Goal: Transaction & Acquisition: Book appointment/travel/reservation

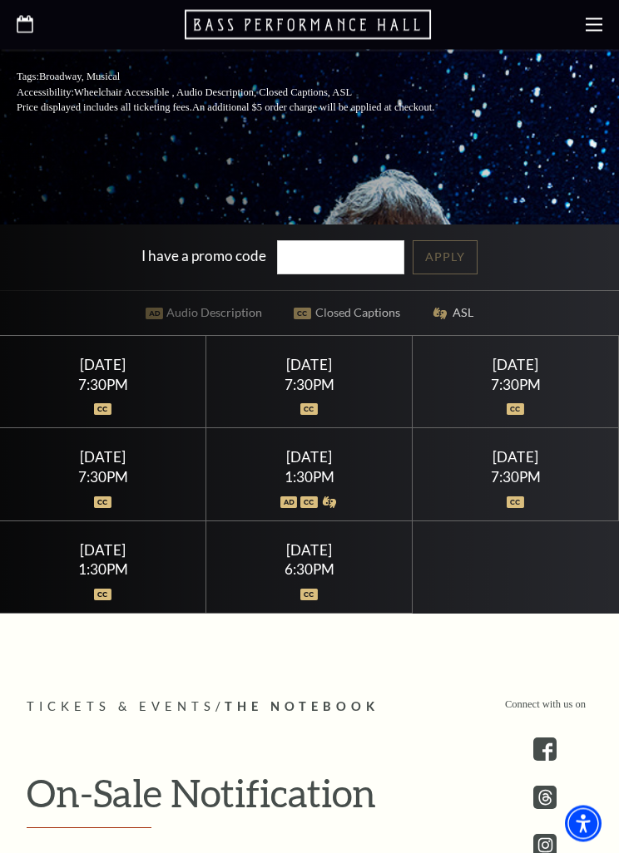
scroll to position [508, 0]
click at [560, 484] on div "7:30PM" at bounding box center [515, 477] width 166 height 14
click at [513, 466] on div "[DATE]" at bounding box center [515, 456] width 166 height 17
click at [549, 466] on div "[DATE]" at bounding box center [515, 456] width 166 height 17
click at [548, 520] on div "[DATE] 7:30PM" at bounding box center [515, 474] width 206 height 92
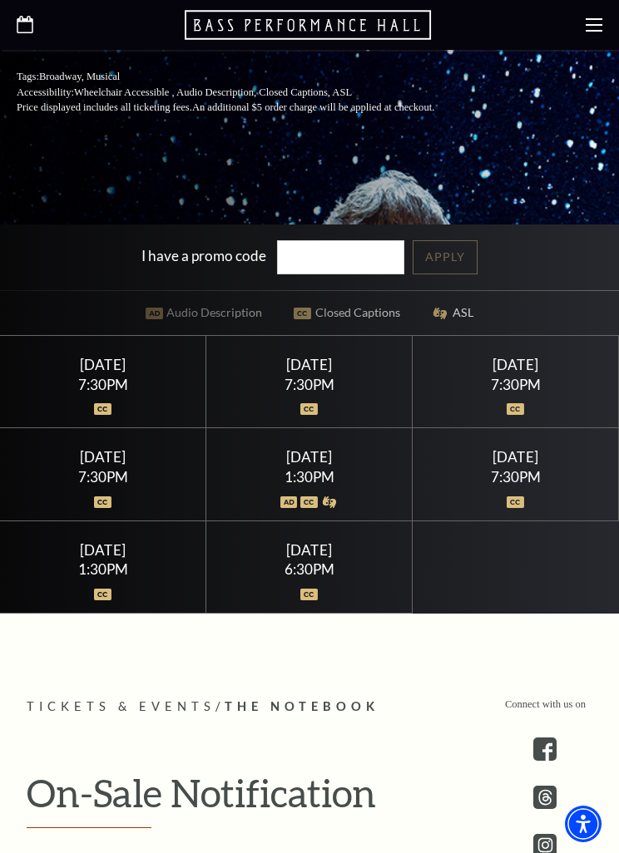
click at [533, 484] on div "7:30PM" at bounding box center [515, 477] width 166 height 14
click at [530, 510] on div "[DATE] 7:30PM" at bounding box center [515, 474] width 206 height 92
click at [537, 484] on div "7:30PM" at bounding box center [515, 477] width 166 height 14
click at [580, 501] on div at bounding box center [515, 492] width 166 height 17
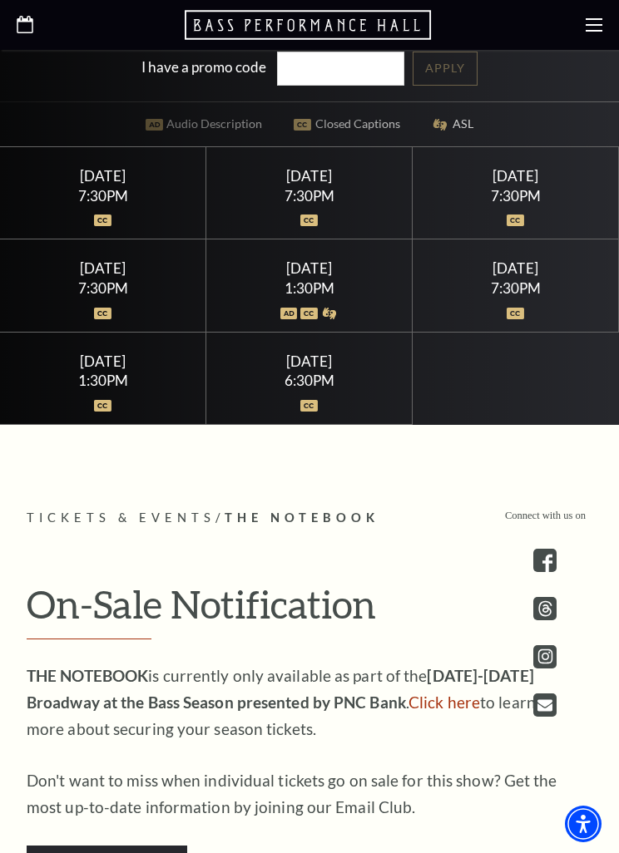
scroll to position [645, 0]
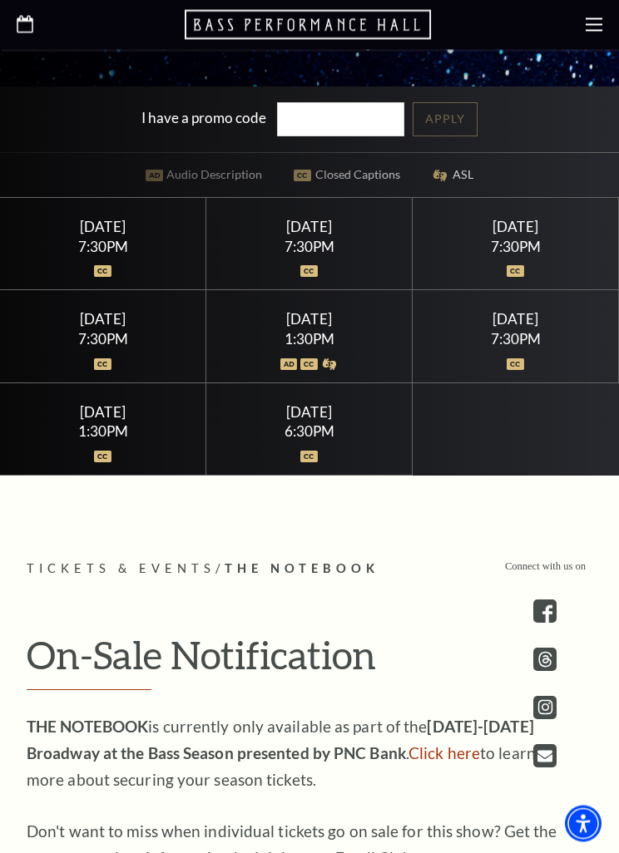
click at [522, 371] on img at bounding box center [514, 365] width 17 height 12
click at [535, 328] on div "[DATE]" at bounding box center [515, 319] width 166 height 17
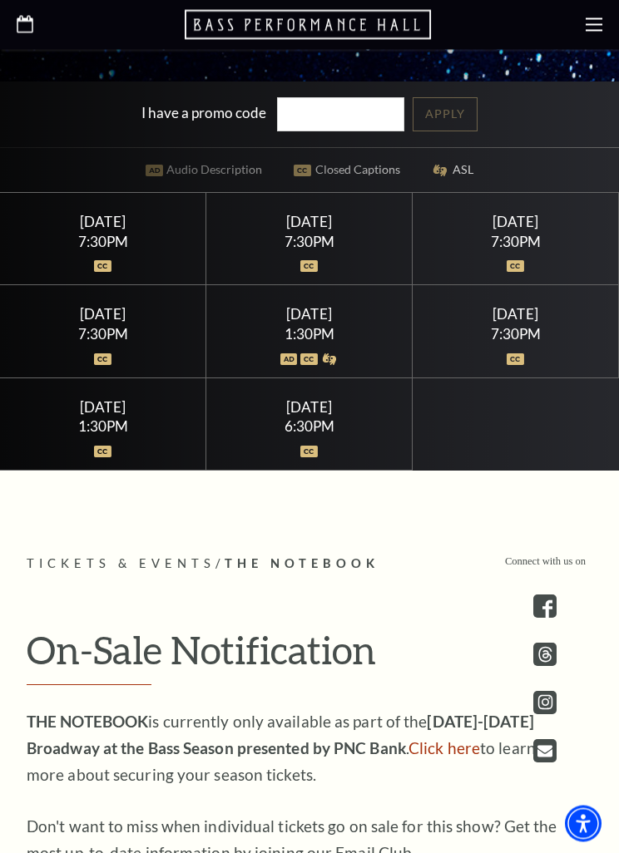
scroll to position [639, 0]
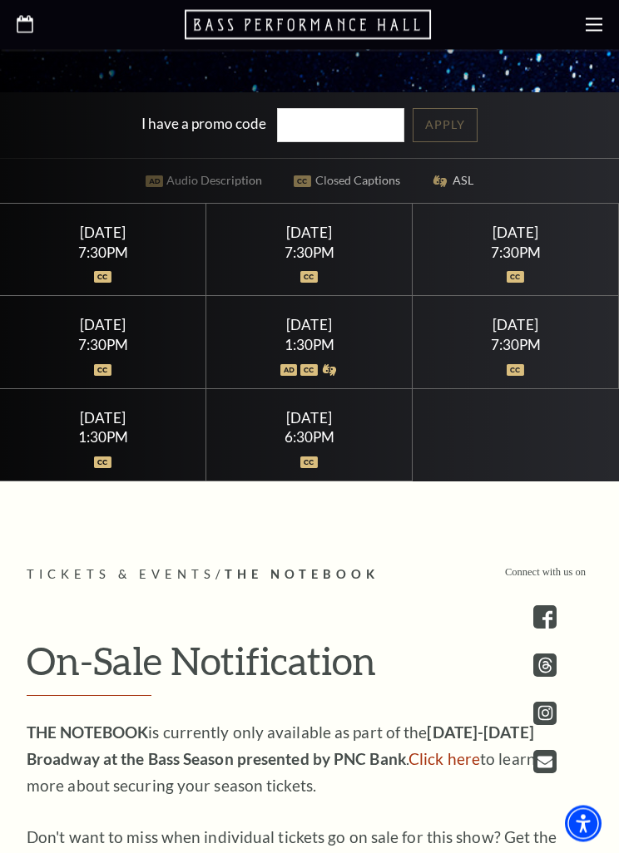
click at [523, 334] on div "[DATE]" at bounding box center [515, 325] width 166 height 17
click at [533, 334] on div "[DATE]" at bounding box center [515, 325] width 166 height 17
click at [512, 353] on div "7:30PM" at bounding box center [515, 345] width 166 height 14
click at [544, 334] on div "[DATE]" at bounding box center [515, 325] width 166 height 17
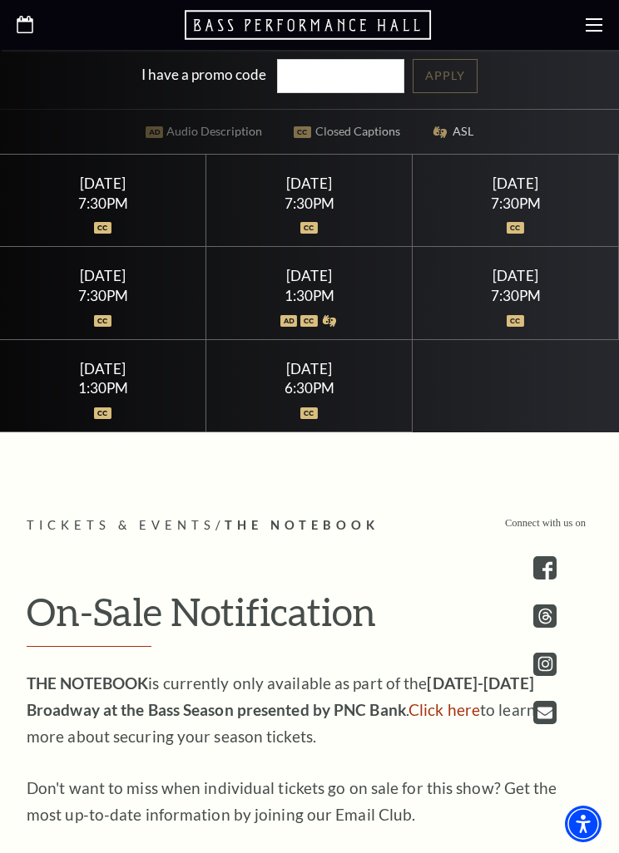
scroll to position [702, 0]
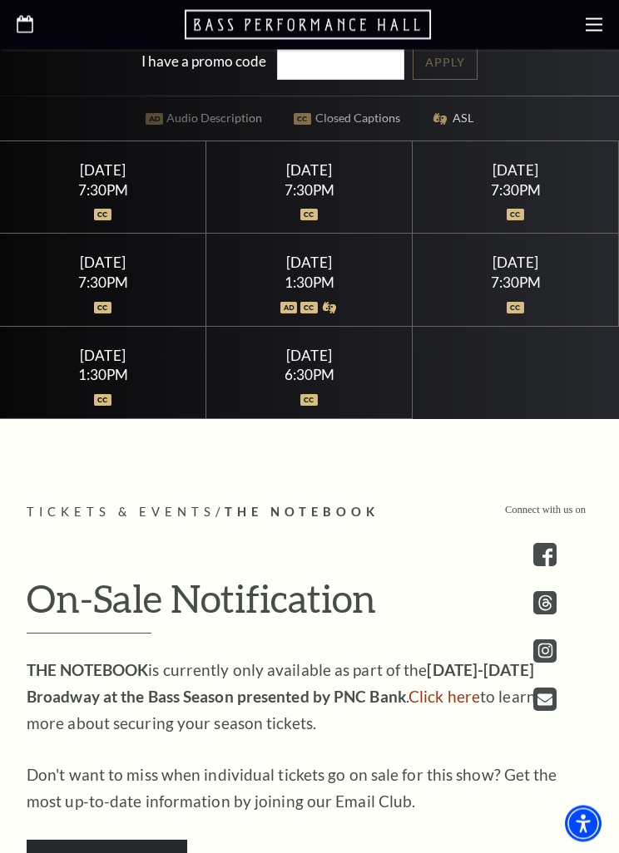
click at [124, 290] on div "7:30PM" at bounding box center [103, 283] width 166 height 14
click at [141, 215] on div at bounding box center [103, 206] width 166 height 17
click at [340, 224] on div "[DATE] 7:30PM" at bounding box center [309, 188] width 206 height 92
click at [548, 198] on div "7:30PM" at bounding box center [515, 191] width 166 height 14
click at [326, 383] on div "[DATE] 6:30PM" at bounding box center [309, 374] width 206 height 92
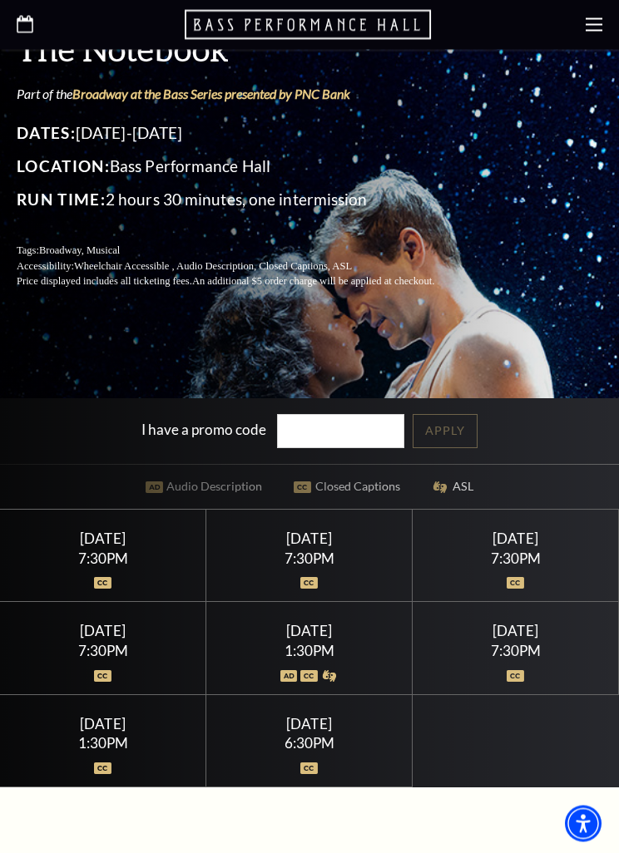
scroll to position [328, 0]
